Goal: Go to known website: Access a specific website the user already knows

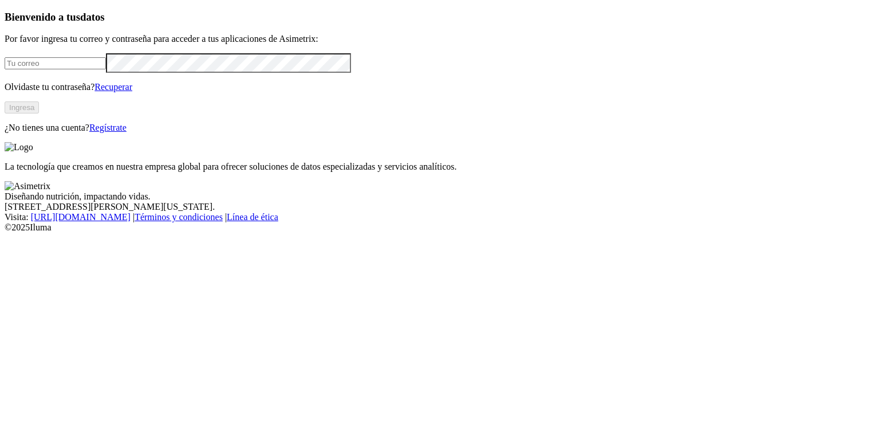
type input "[EMAIL_ADDRESS][DOMAIN_NAME]"
click at [39, 113] on button "Ingresa" at bounding box center [22, 107] width 34 height 12
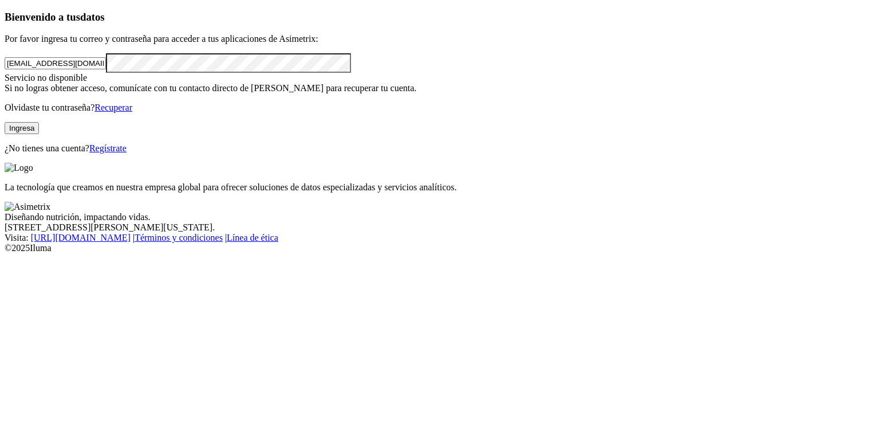
click at [39, 134] on button "Ingresa" at bounding box center [22, 128] width 34 height 12
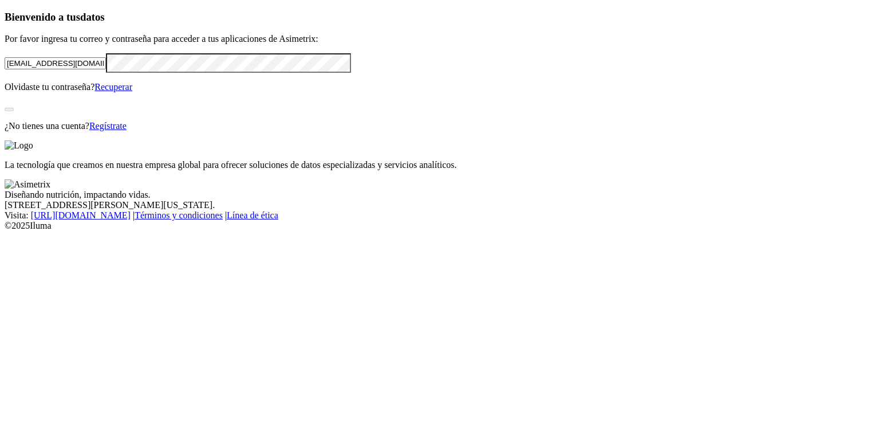
click at [253, 131] on div "Bienvenido a tus datos Por favor ingresa tu correo y contraseña para acceder a …" at bounding box center [438, 71] width 866 height 120
click at [39, 113] on button "Ingresa" at bounding box center [22, 107] width 34 height 12
